Goal: Transaction & Acquisition: Purchase product/service

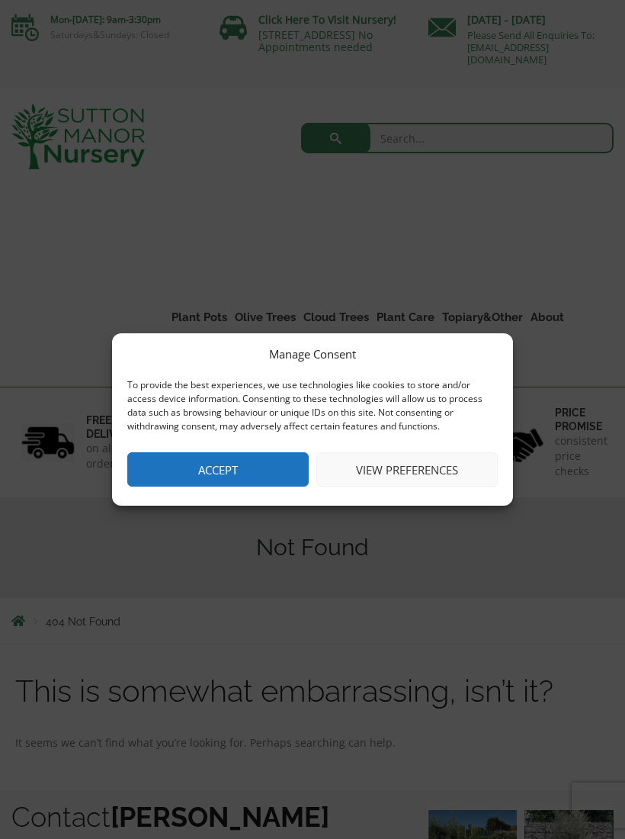
click at [245, 467] on button "Accept" at bounding box center [217, 469] width 181 height 34
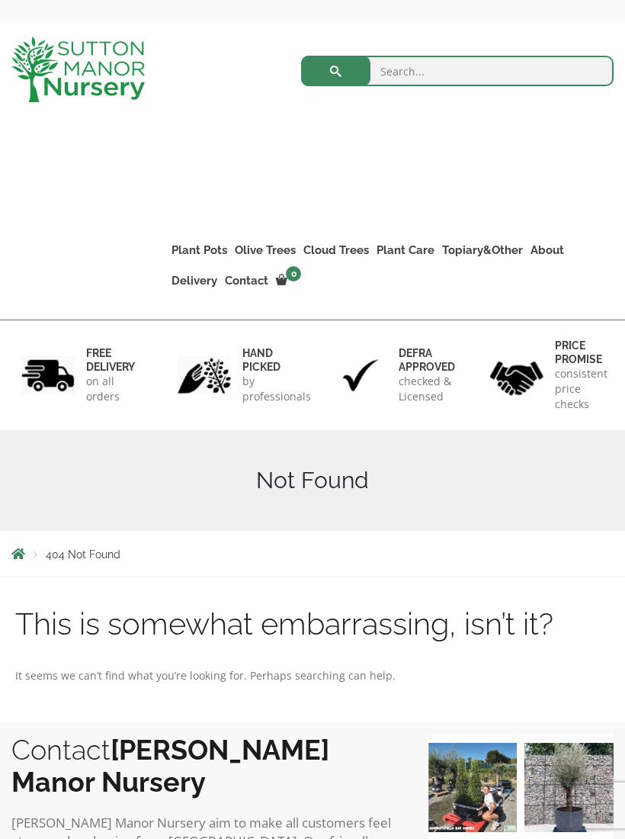
scroll to position [62, 0]
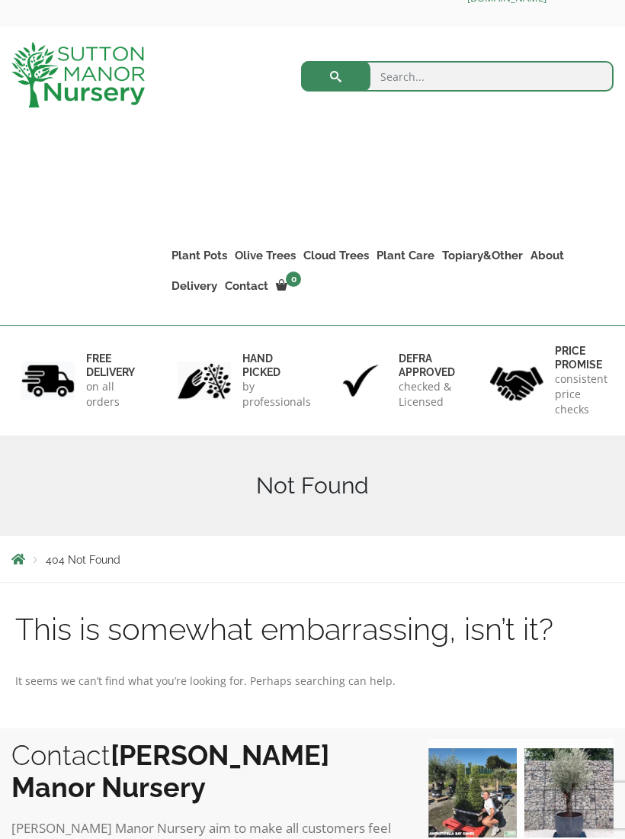
click at [406, 75] on input "search" at bounding box center [457, 76] width 313 height 30
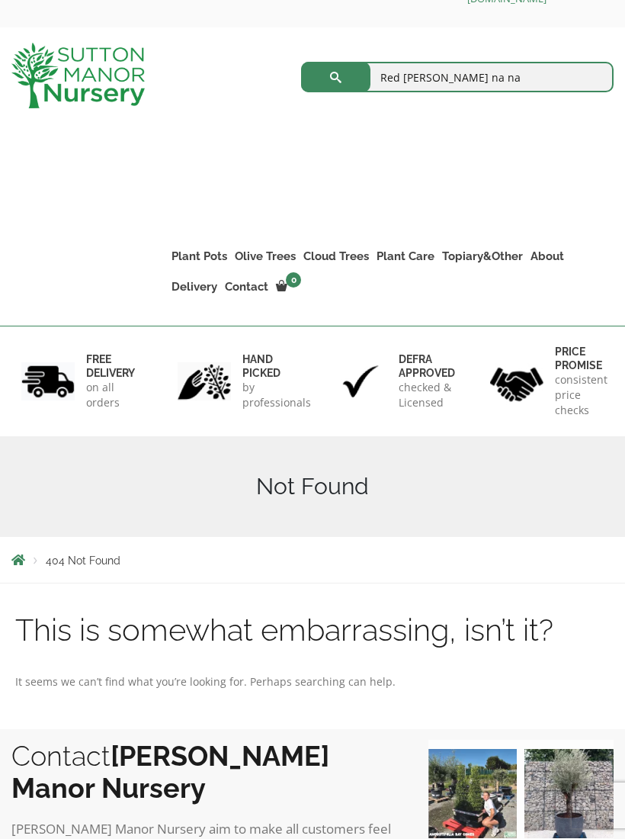
type input "Red robin na na"
click at [329, 71] on button "submit" at bounding box center [335, 77] width 69 height 30
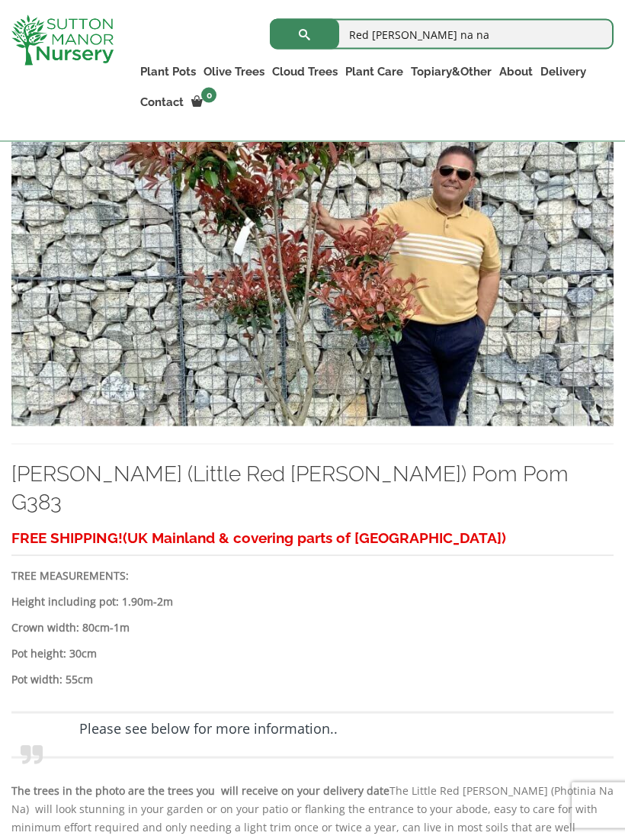
scroll to position [2892, 0]
click at [176, 834] on div "FREE SHIPPING! (UK Mainland & covering parts of Scotland) TREE MEASUREMENTS: He…" at bounding box center [312, 731] width 602 height 415
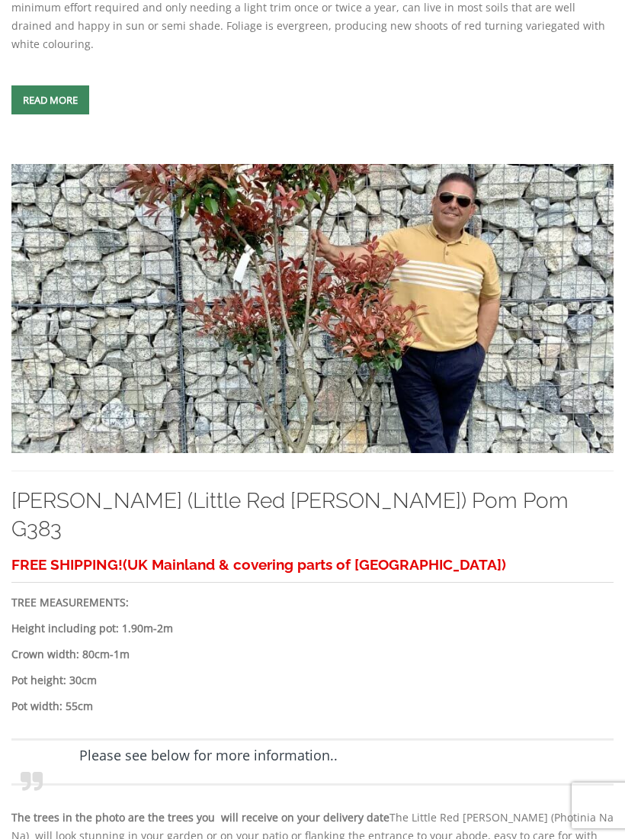
scroll to position [2918, 0]
